Goal: Task Accomplishment & Management: Use online tool/utility

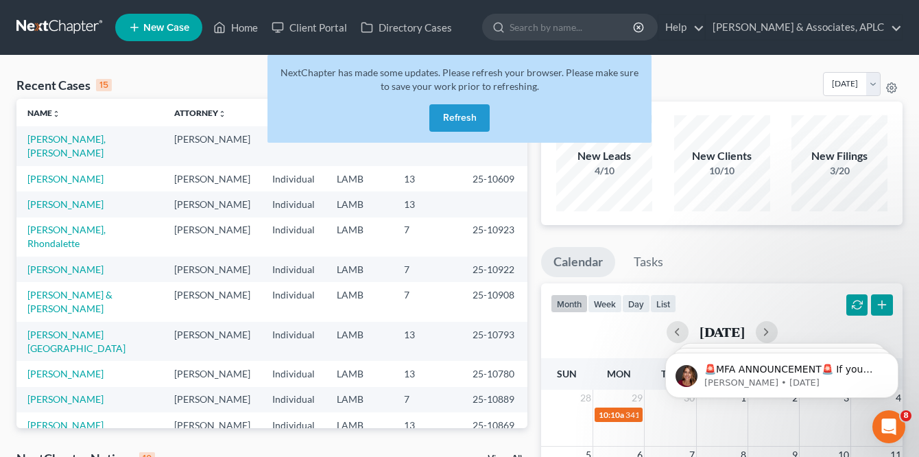
click at [463, 119] on button "Refresh" at bounding box center [459, 117] width 60 height 27
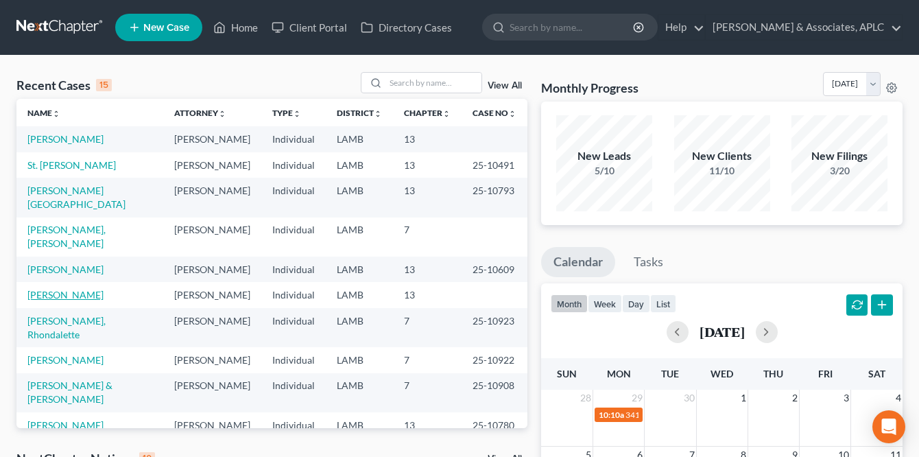
click at [65, 289] on link "[PERSON_NAME]" at bounding box center [65, 295] width 76 height 12
select select "14"
select select "2"
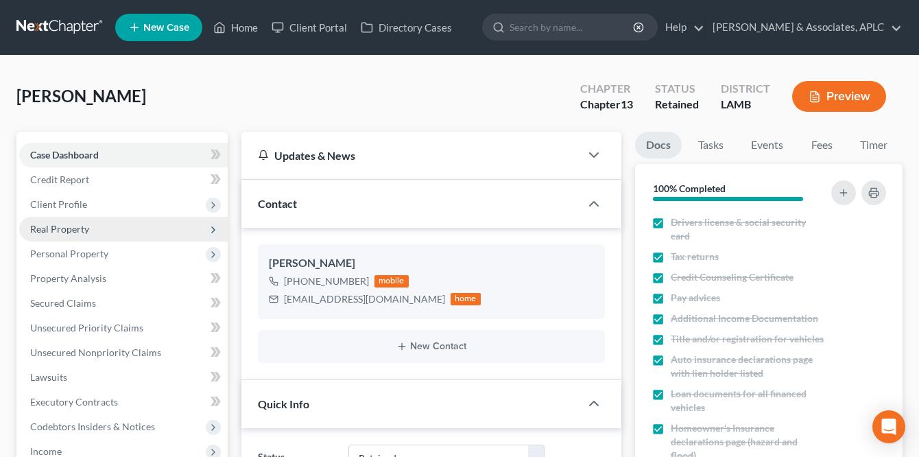
click at [75, 228] on span "Real Property" at bounding box center [59, 229] width 59 height 12
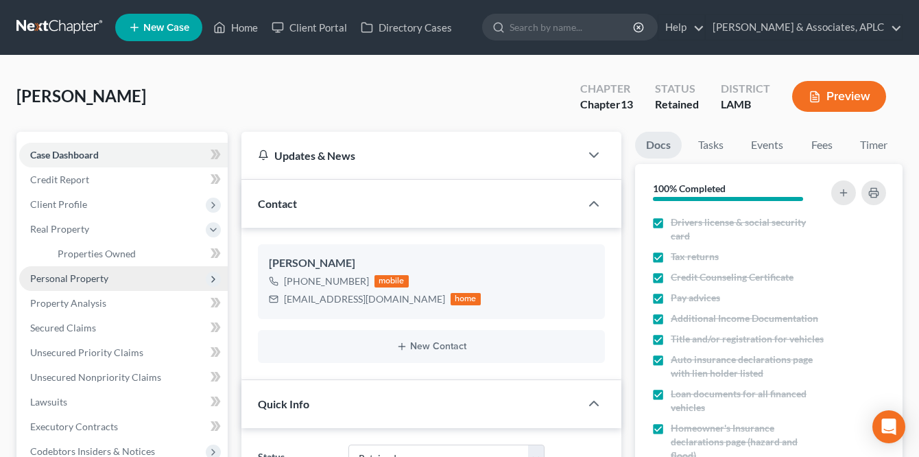
click at [88, 275] on span "Personal Property" at bounding box center [69, 278] width 78 height 12
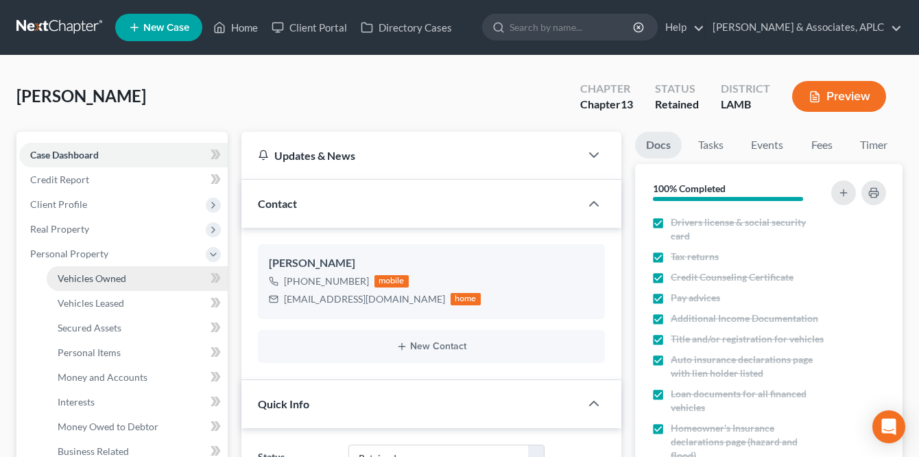
click at [88, 275] on span "Vehicles Owned" at bounding box center [92, 278] width 69 height 12
